Goal: Find contact information: Find contact information

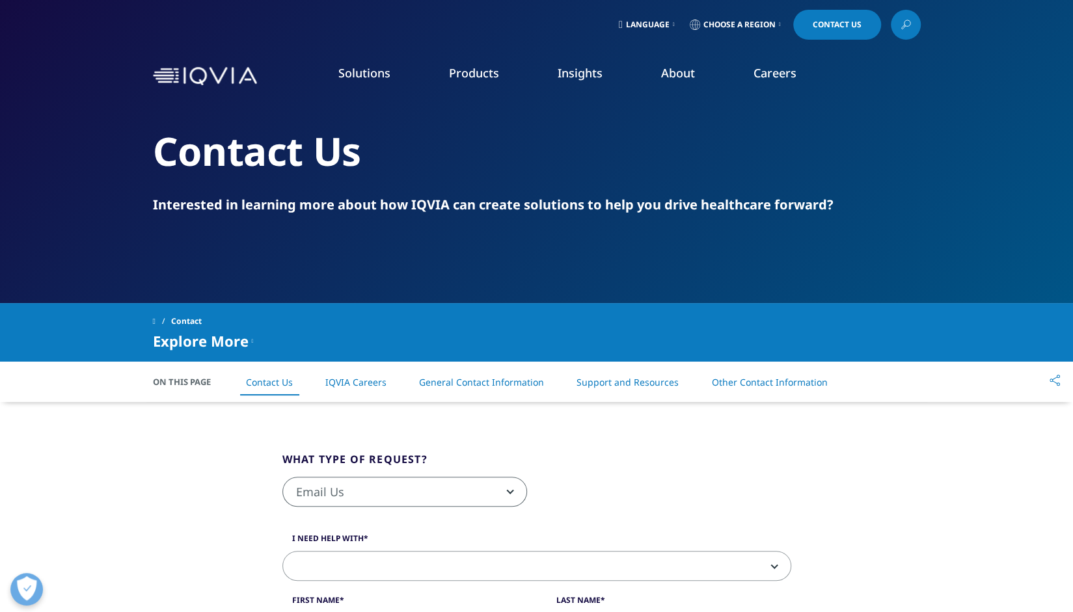
click at [755, 26] on span "Choose a Region" at bounding box center [740, 25] width 72 height 10
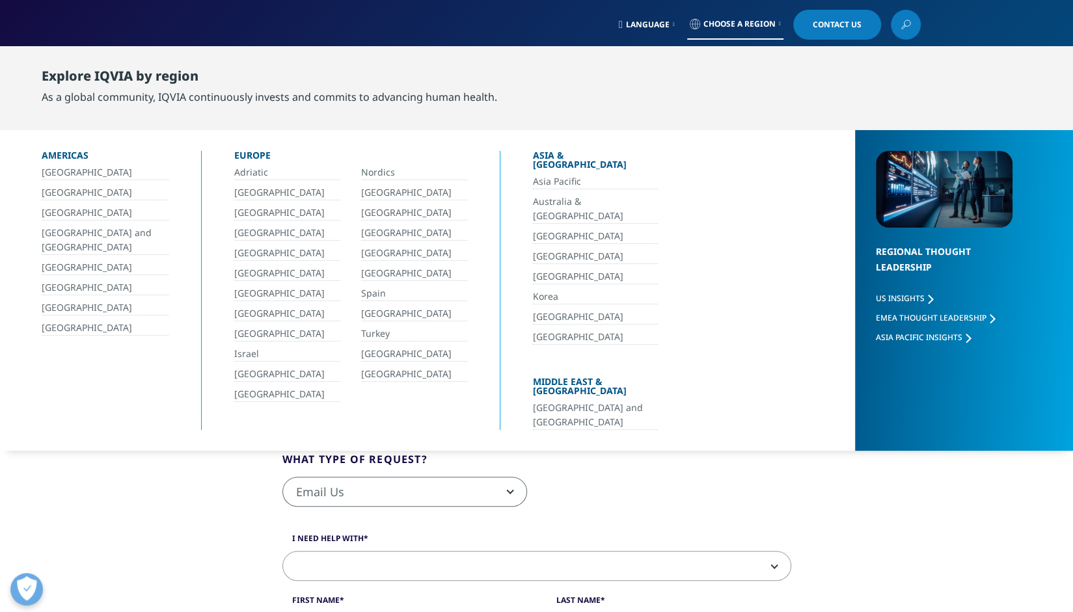
click at [83, 321] on link "[GEOGRAPHIC_DATA]" at bounding box center [105, 328] width 127 height 15
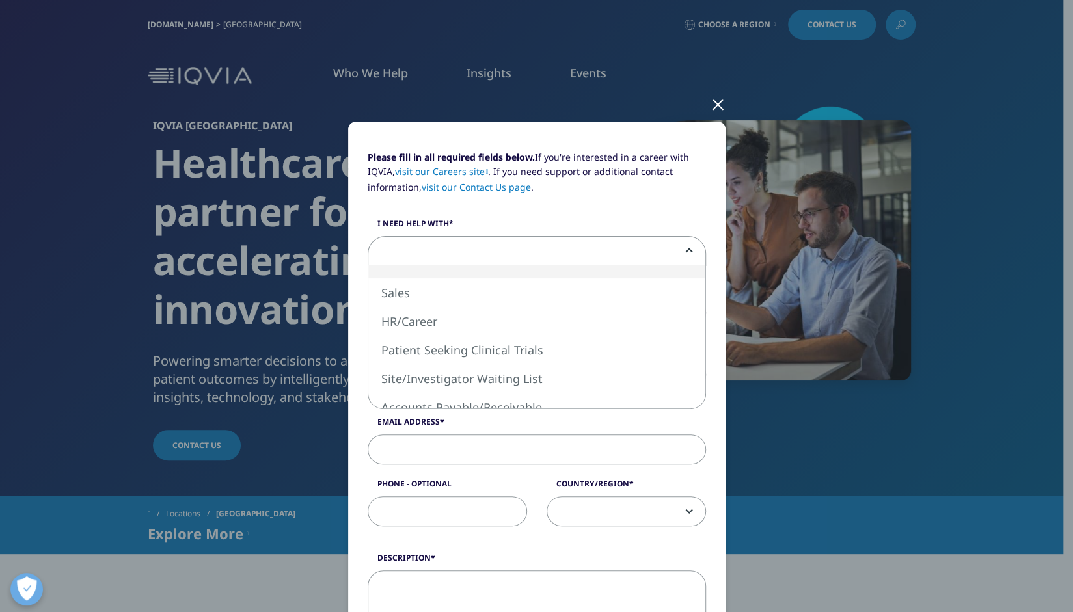
click at [547, 256] on span at bounding box center [536, 252] width 337 height 30
